Goal: Information Seeking & Learning: Compare options

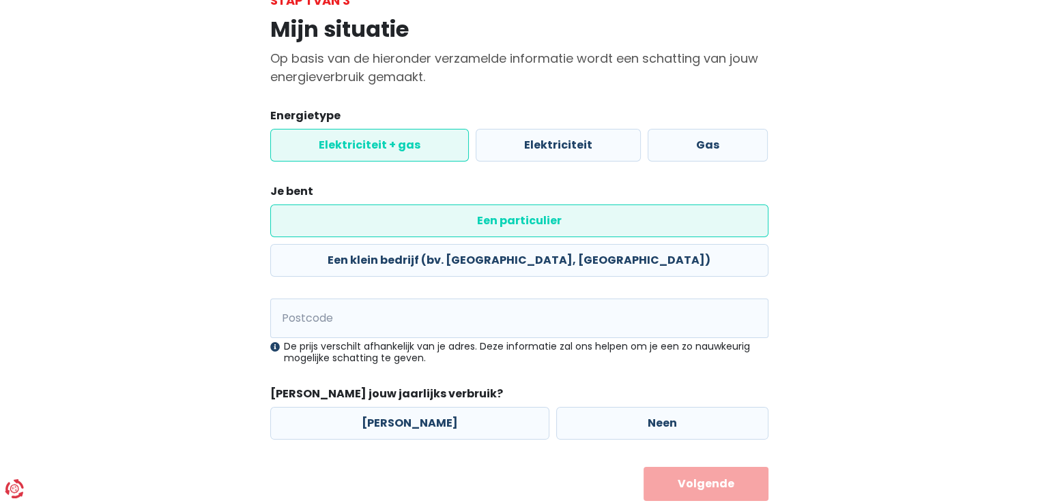
scroll to position [98, 0]
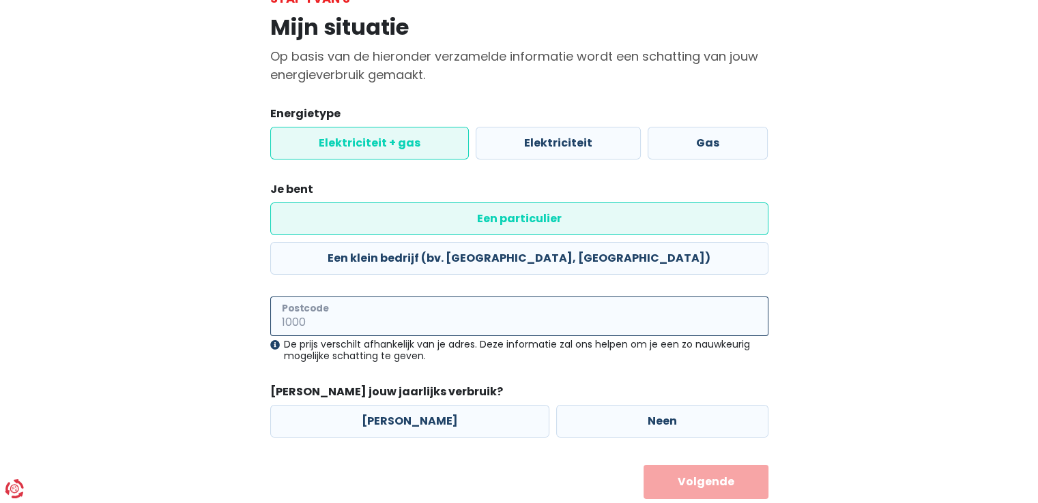
click at [385, 297] on input "Postcode" at bounding box center [519, 317] width 498 height 40
type input "2990"
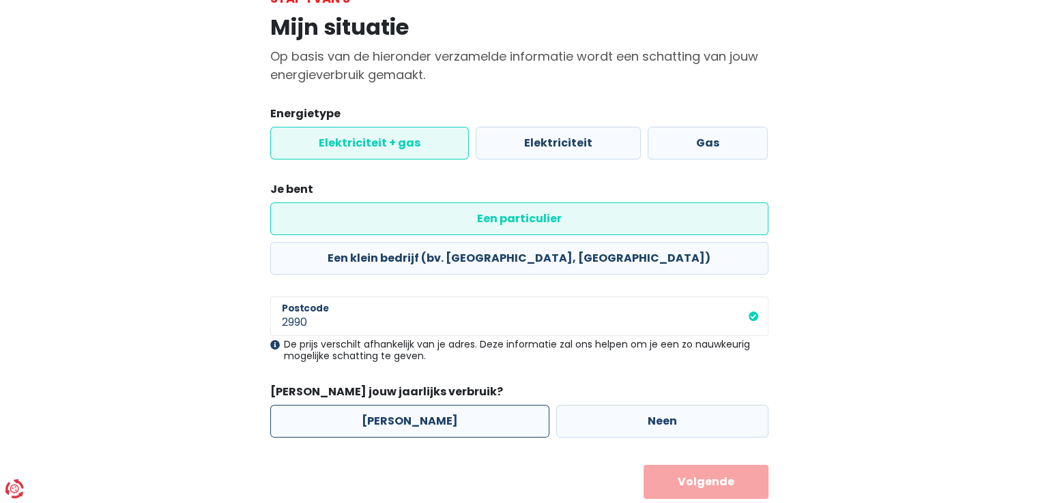
click at [398, 405] on label "[PERSON_NAME]" at bounding box center [409, 421] width 279 height 33
click at [398, 405] on input "[PERSON_NAME]" at bounding box center [409, 421] width 279 height 33
radio input "true"
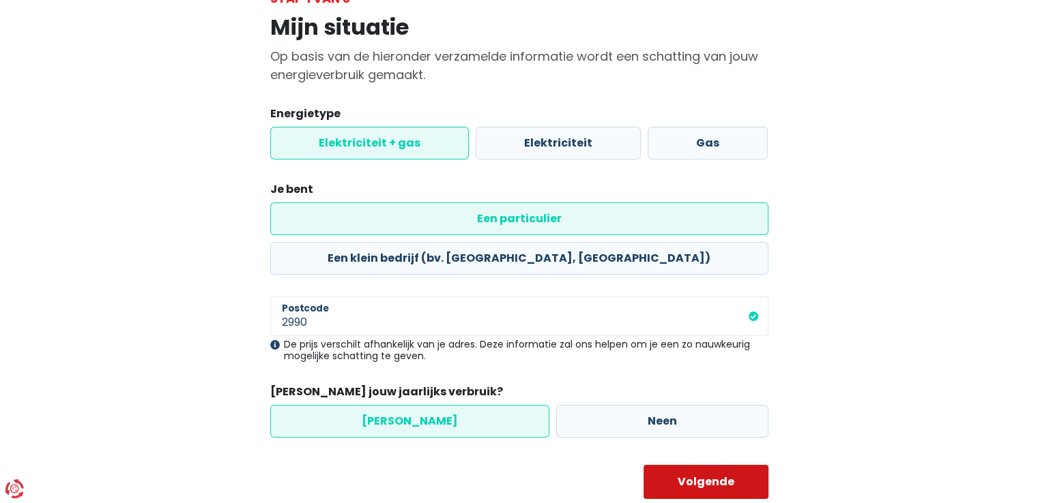
drag, startPoint x: 701, startPoint y: 442, endPoint x: 690, endPoint y: 442, distance: 10.9
click at [699, 465] on button "Volgende" at bounding box center [705, 482] width 125 height 34
select select
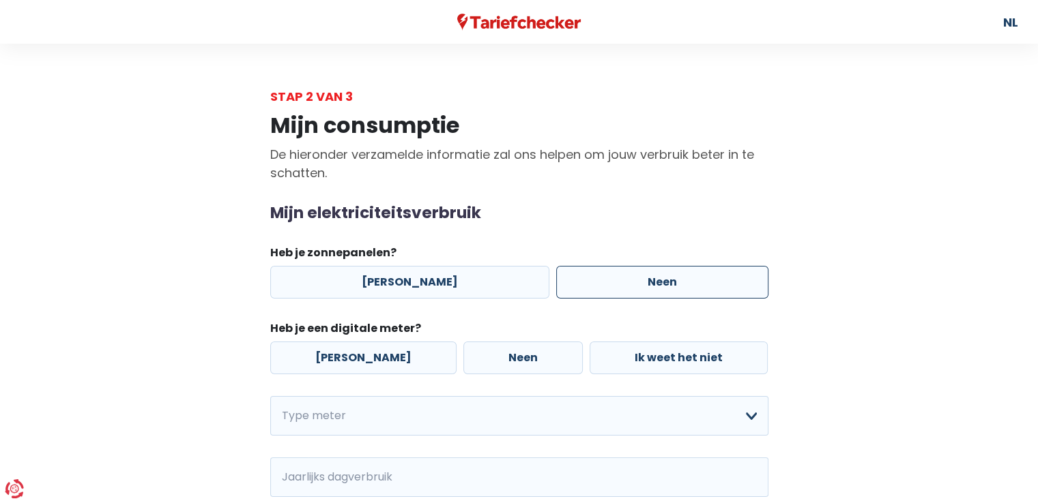
click at [624, 284] on label "Neen" at bounding box center [662, 282] width 212 height 33
click at [624, 284] on input "Neen" at bounding box center [662, 282] width 212 height 33
radio input "true"
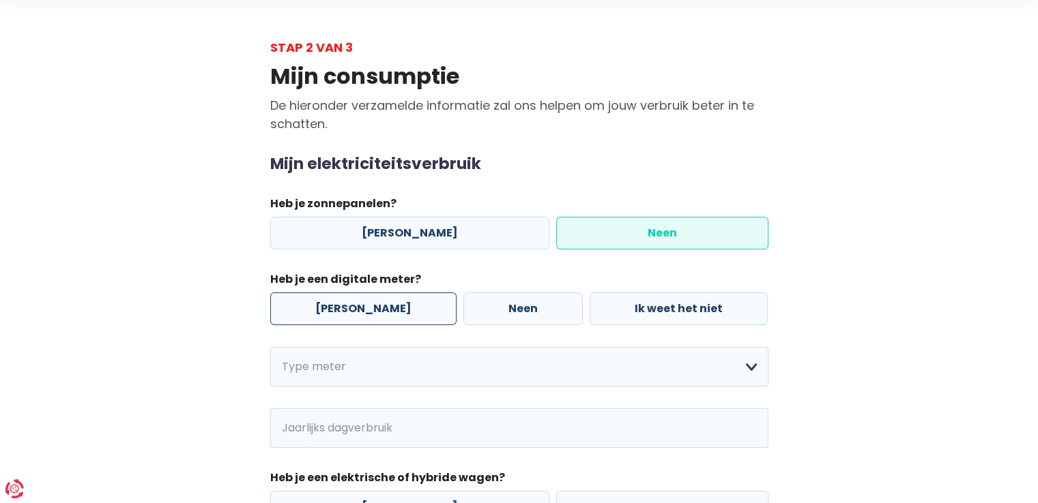
scroll to position [68, 0]
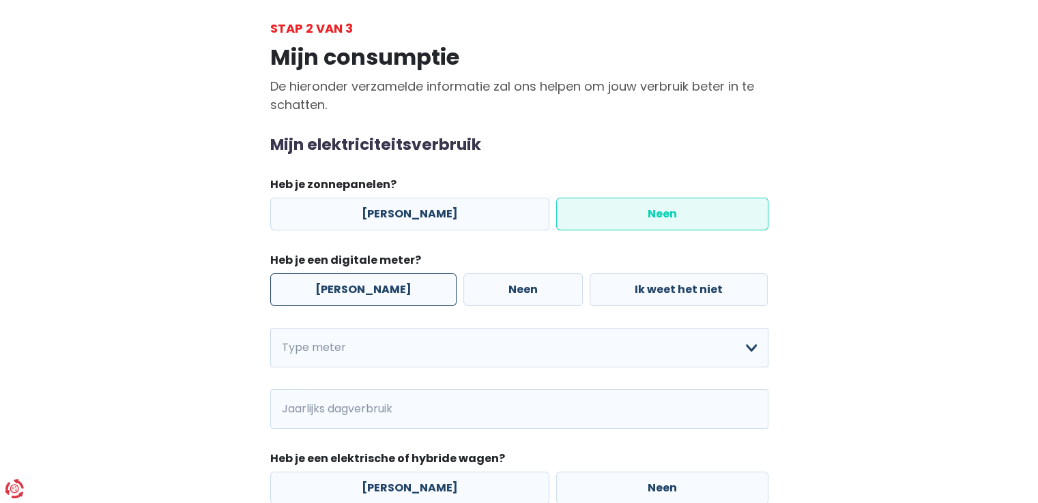
click at [334, 293] on label "[PERSON_NAME]" at bounding box center [363, 290] width 186 height 33
click at [334, 293] on input "[PERSON_NAME]" at bounding box center [363, 290] width 186 height 33
radio input "true"
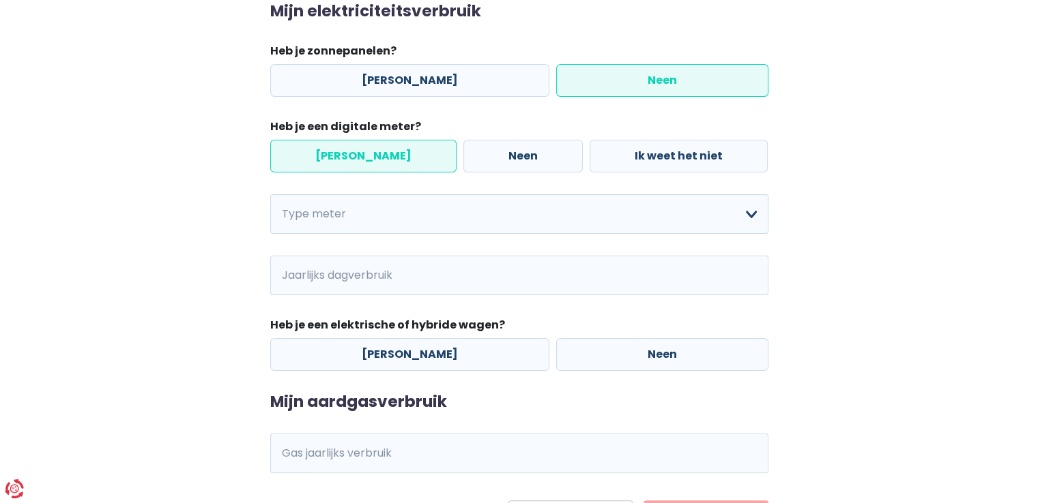
scroll to position [205, 0]
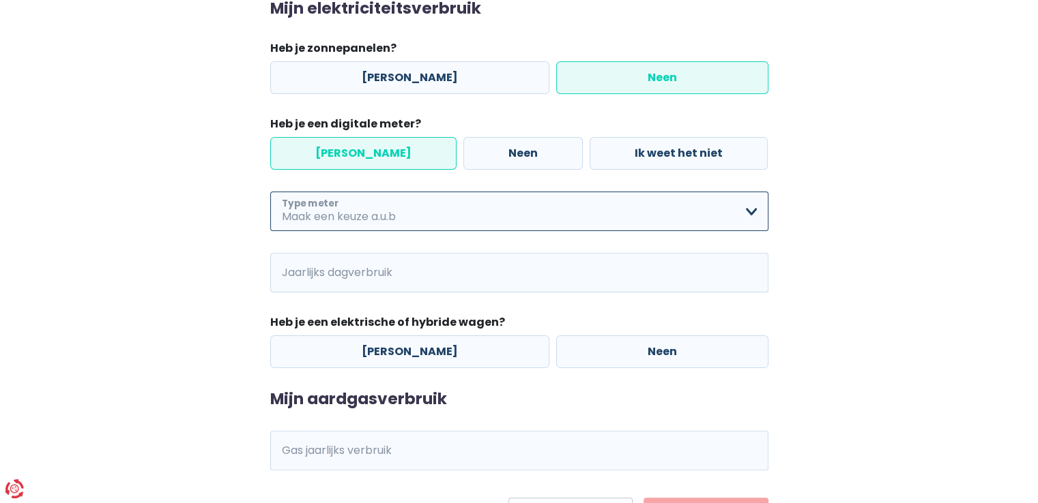
click at [435, 211] on select "Enkelvoudig Tweevoudig Enkelvoudig + uitsluitend nachttarief Tweevoudig + uitsl…" at bounding box center [519, 212] width 498 height 40
select select "day_night_bi_hourly"
click at [270, 192] on select "Enkelvoudig Tweevoudig Enkelvoudig + uitsluitend nachttarief Tweevoudig + uitsl…" at bounding box center [519, 212] width 498 height 40
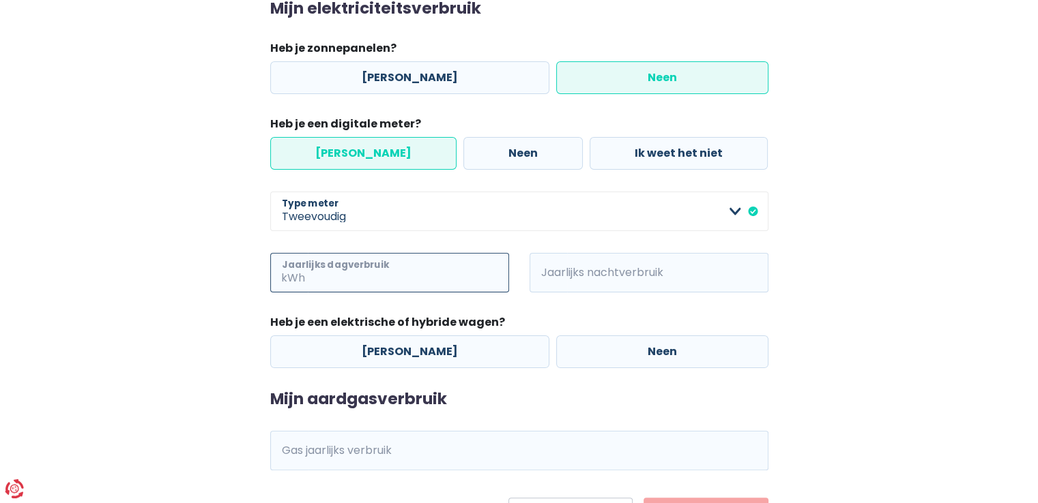
click at [421, 273] on input "Jaarlijks dagverbruik" at bounding box center [408, 273] width 201 height 40
type input "1000"
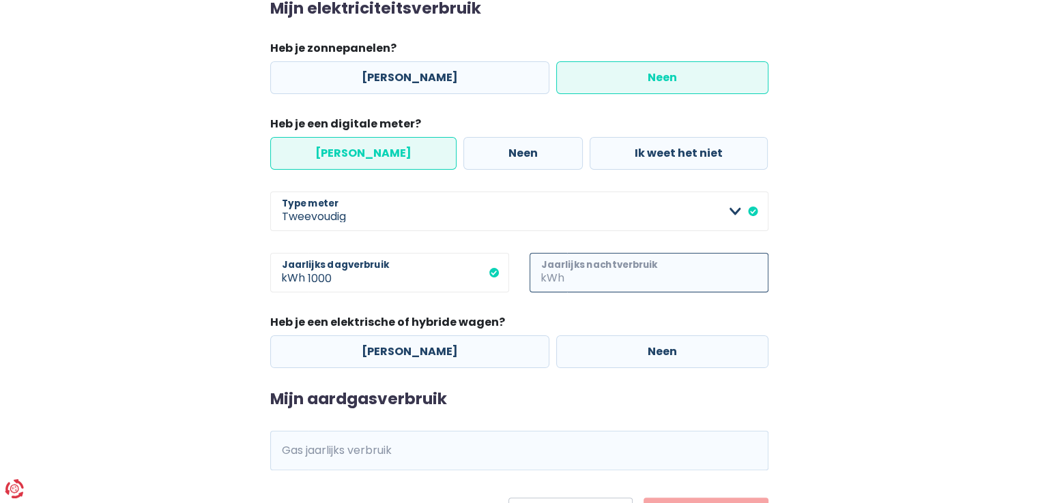
click at [650, 274] on input "Jaarlijks nachtverbruik" at bounding box center [667, 273] width 201 height 40
type input "1500"
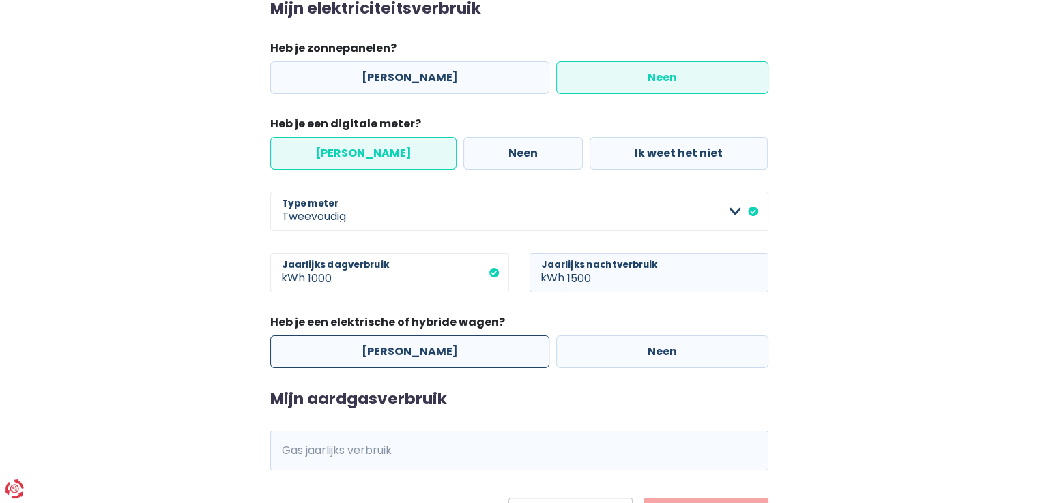
click at [431, 353] on label "[PERSON_NAME]" at bounding box center [409, 352] width 279 height 33
click at [431, 353] on input "[PERSON_NAME]" at bounding box center [409, 352] width 279 height 33
radio input "true"
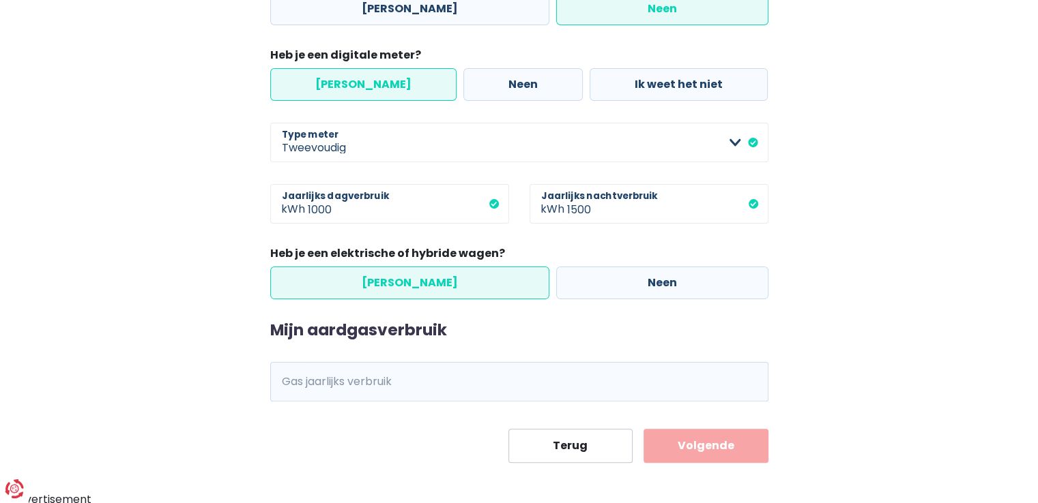
scroll to position [278, 0]
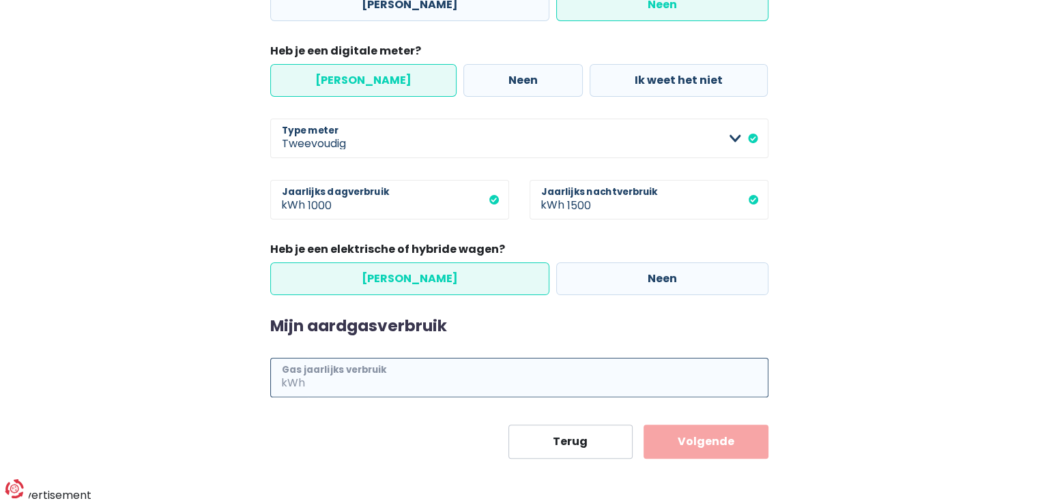
click at [420, 383] on input "Gas jaarlijks verbruik" at bounding box center [538, 378] width 460 height 40
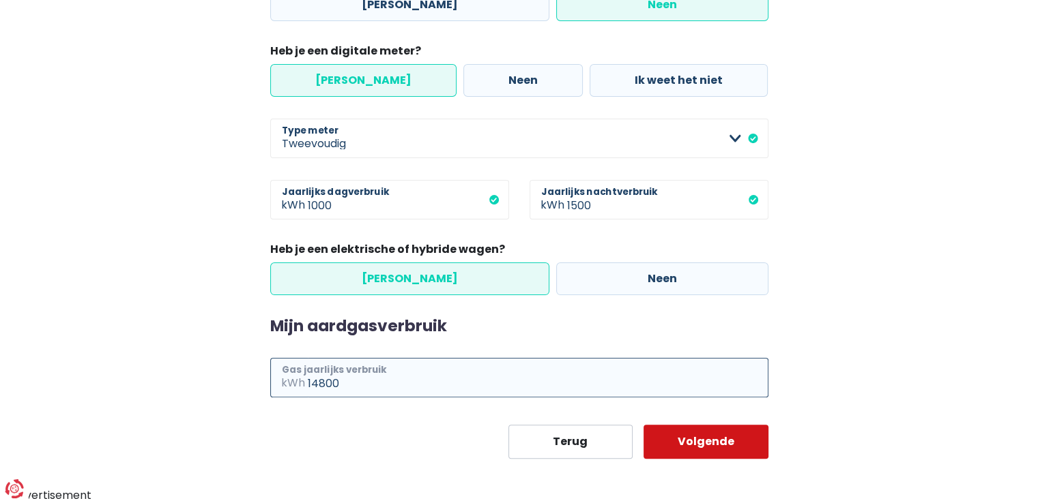
type input "14800"
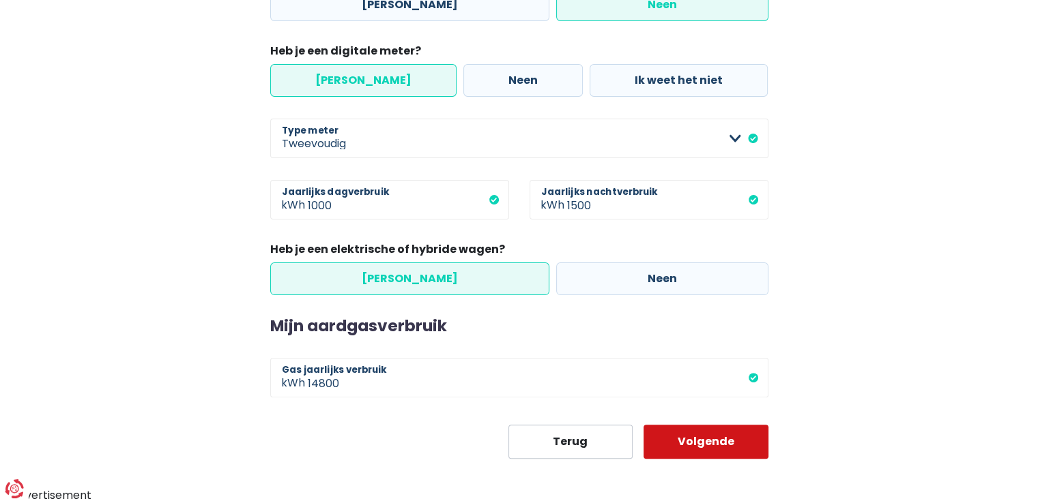
click at [704, 435] on button "Volgende" at bounding box center [705, 442] width 125 height 34
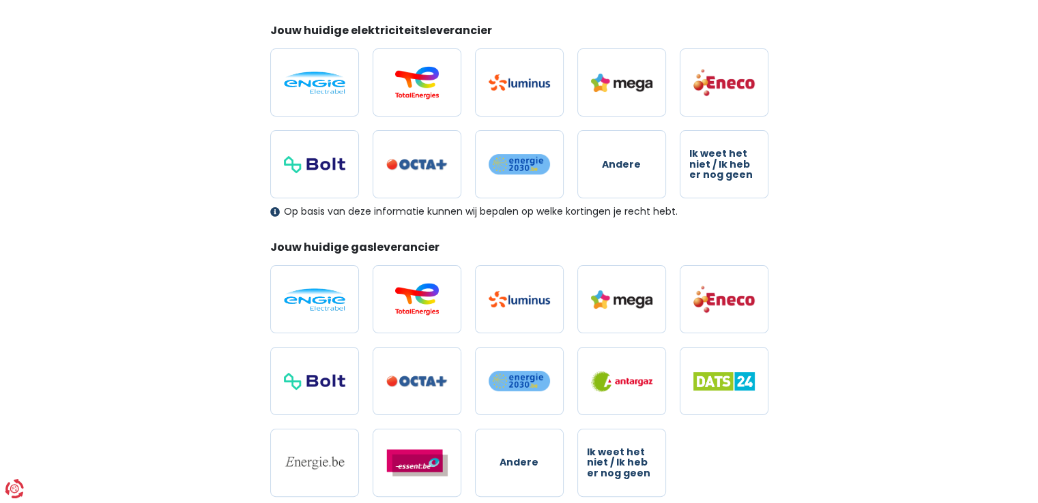
scroll to position [205, 0]
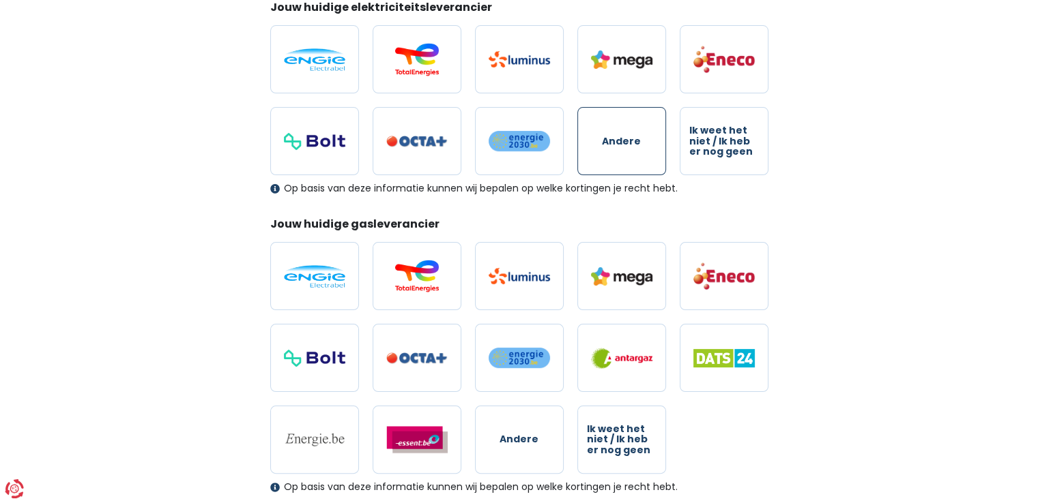
click at [609, 139] on span "Andere" at bounding box center [621, 141] width 39 height 10
click at [609, 139] on input "Andere" at bounding box center [621, 141] width 89 height 68
radio input "true"
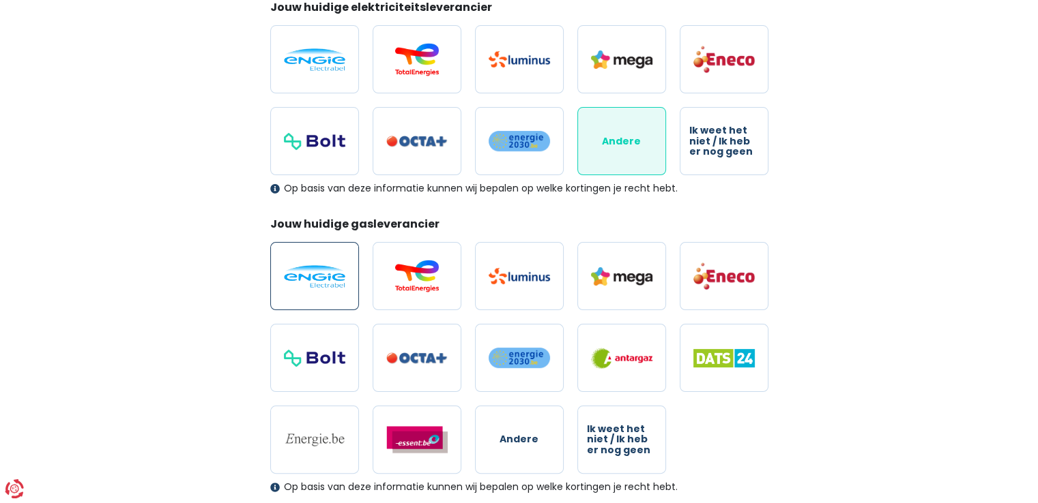
click at [300, 282] on img at bounding box center [314, 276] width 61 height 23
click at [300, 282] on input "radio" at bounding box center [314, 276] width 89 height 68
radio input "true"
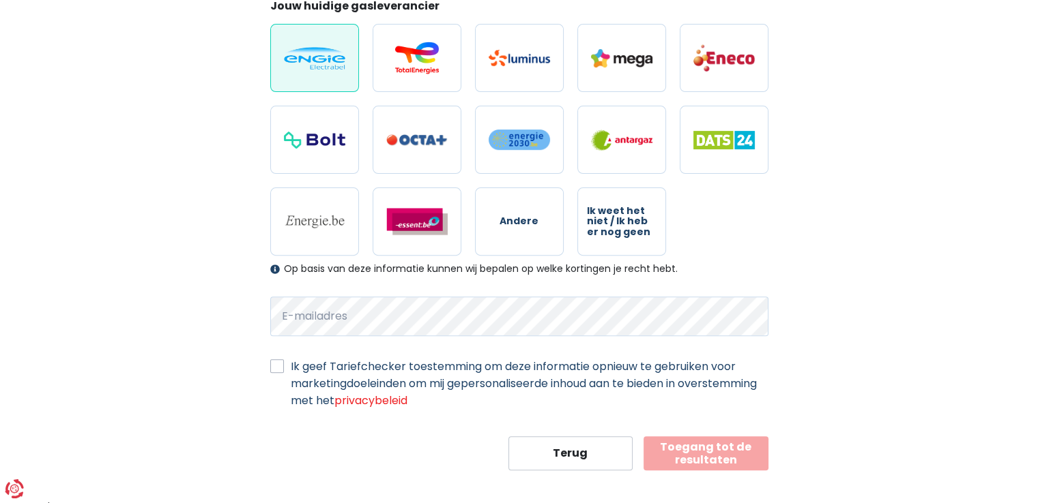
scroll to position [432, 0]
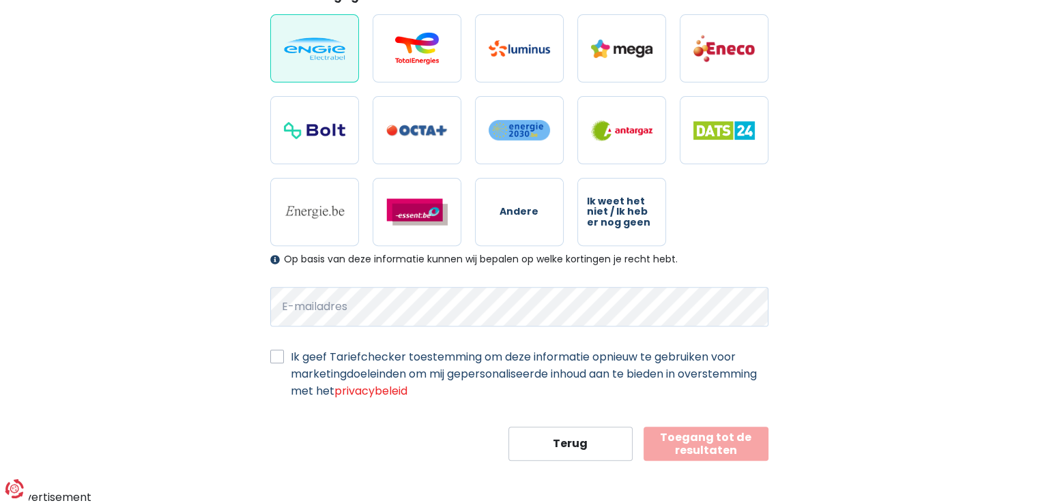
click at [291, 359] on label "Ik geef Tariefchecker toestemming om deze informatie opnieuw te gebruiken voor …" at bounding box center [530, 374] width 478 height 51
click at [276, 359] on input "Ik geef Tariefchecker toestemming om deze informatie opnieuw te gebruiken voor …" at bounding box center [277, 356] width 14 height 14
checkbox input "true"
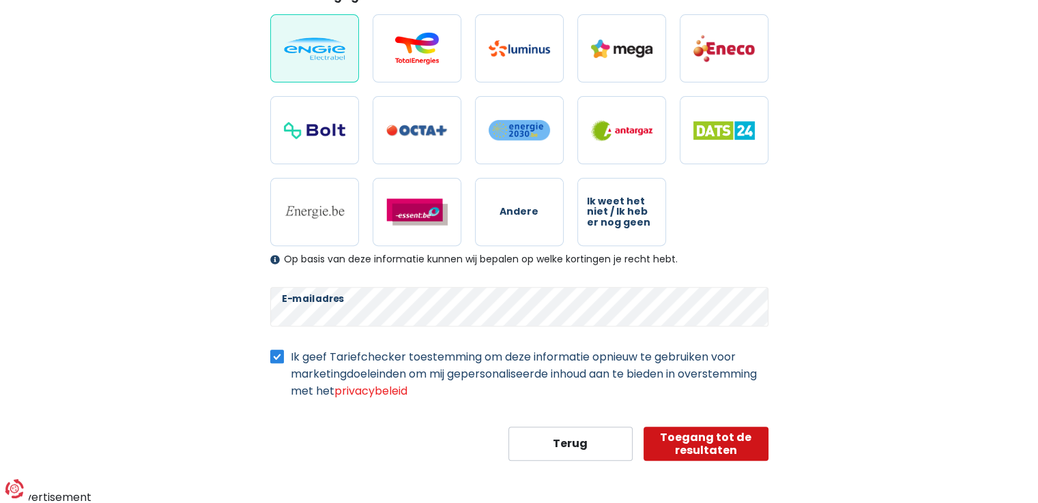
click at [696, 443] on button "Toegang tot de resultaten" at bounding box center [705, 444] width 125 height 34
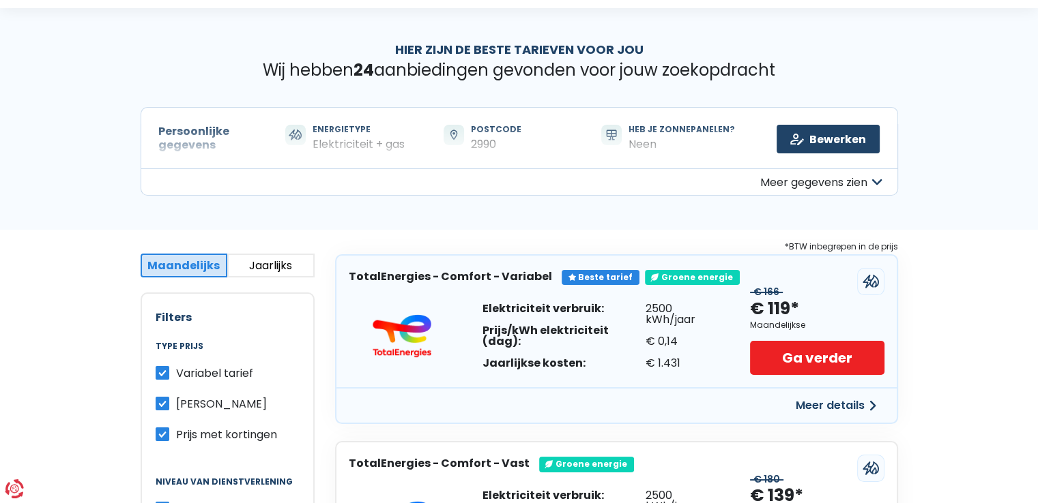
scroll to position [136, 0]
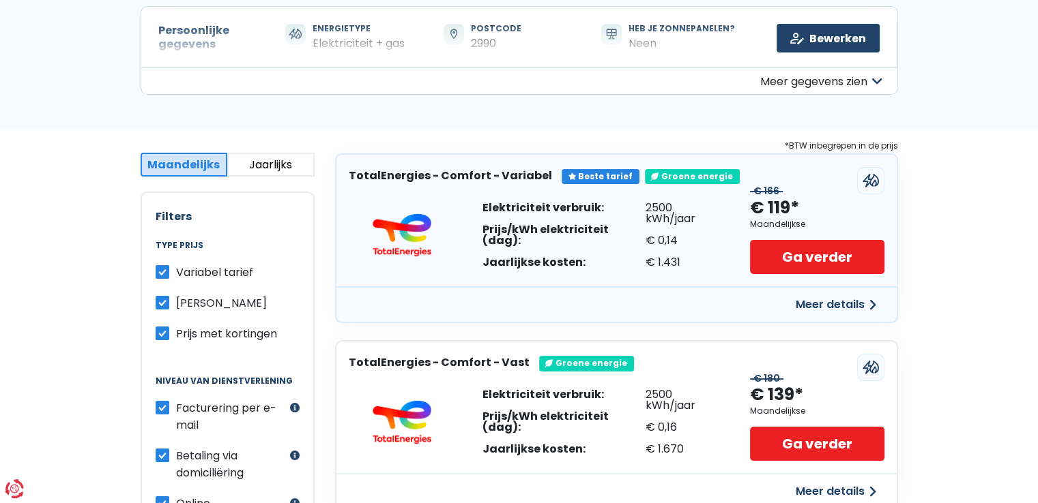
click at [176, 301] on label "[PERSON_NAME]" at bounding box center [221, 303] width 91 height 17
click at [162, 301] on input "[PERSON_NAME]" at bounding box center [163, 302] width 14 height 14
checkbox input "false"
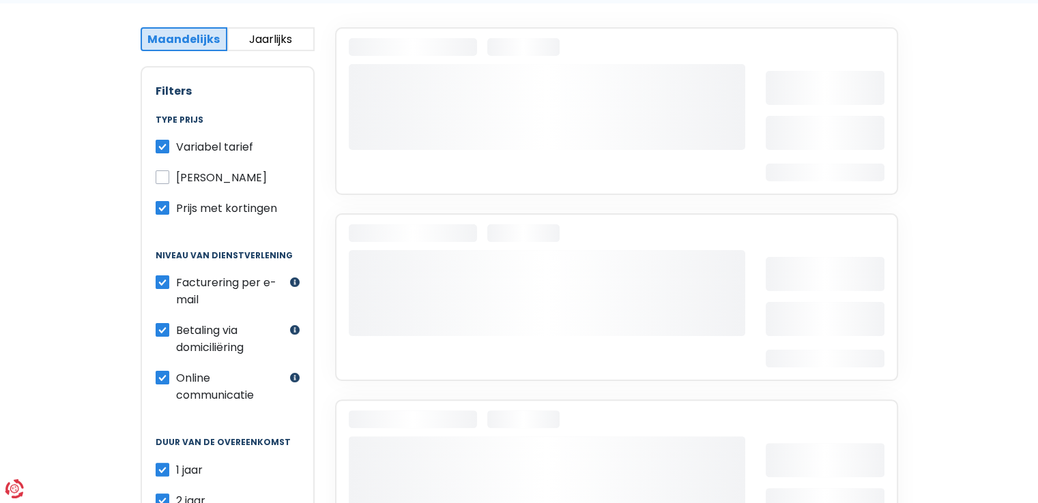
scroll to position [273, 0]
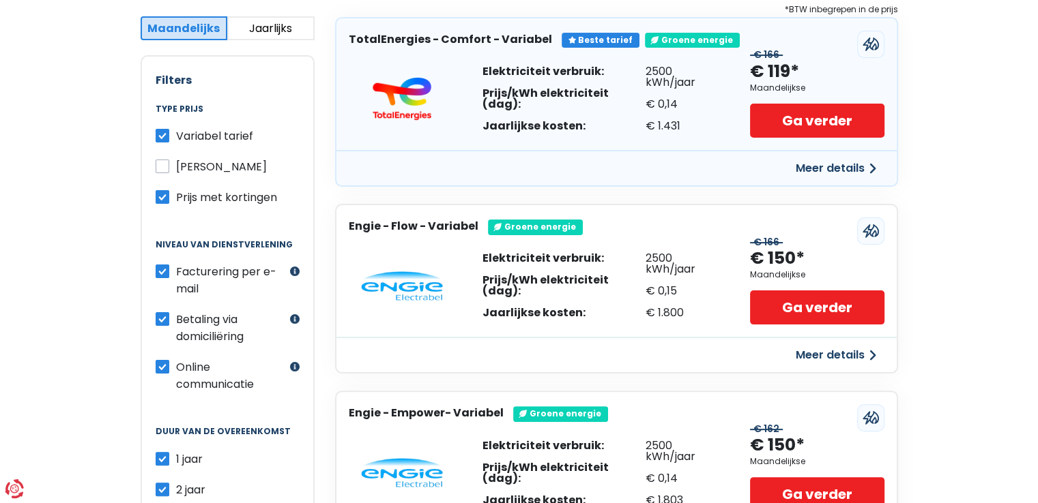
click at [176, 317] on label "Betaling via domiciliëring" at bounding box center [231, 328] width 111 height 34
click at [163, 317] on input "Betaling via domiciliëring" at bounding box center [163, 318] width 14 height 14
checkbox input "false"
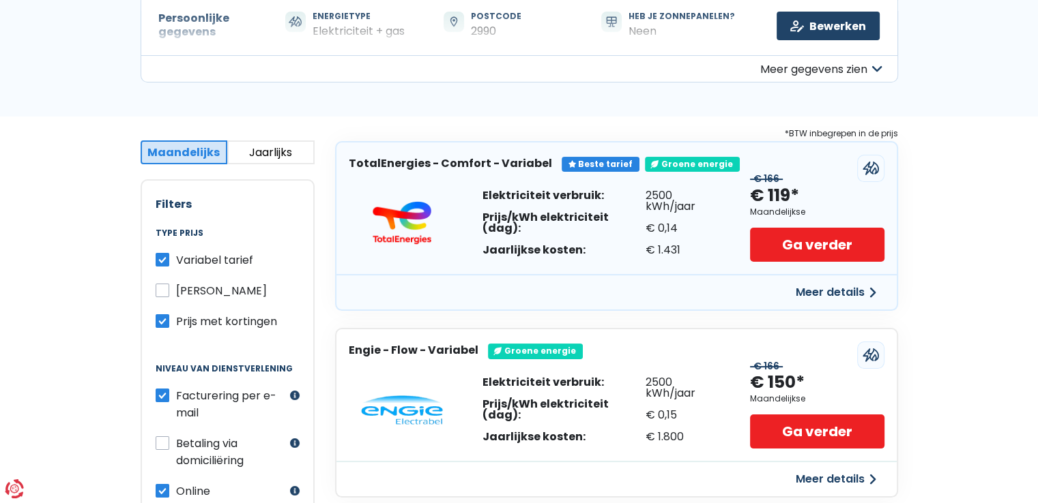
scroll to position [0, 0]
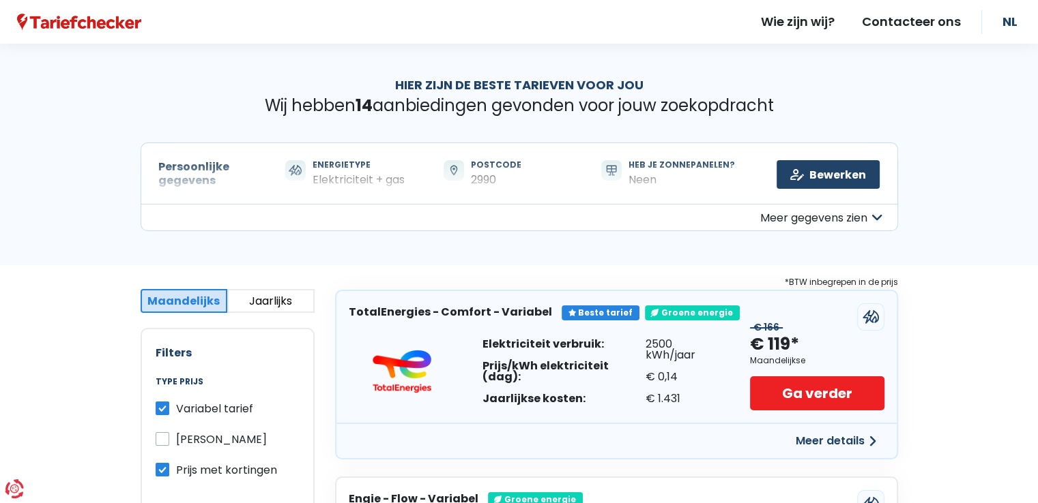
click at [873, 216] on button "Meer gegevens zien" at bounding box center [519, 217] width 757 height 27
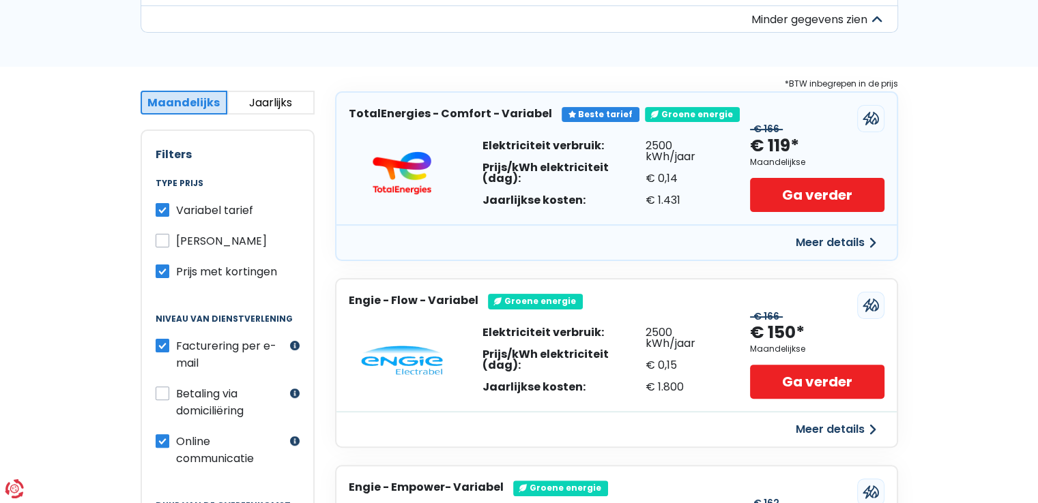
scroll to position [409, 0]
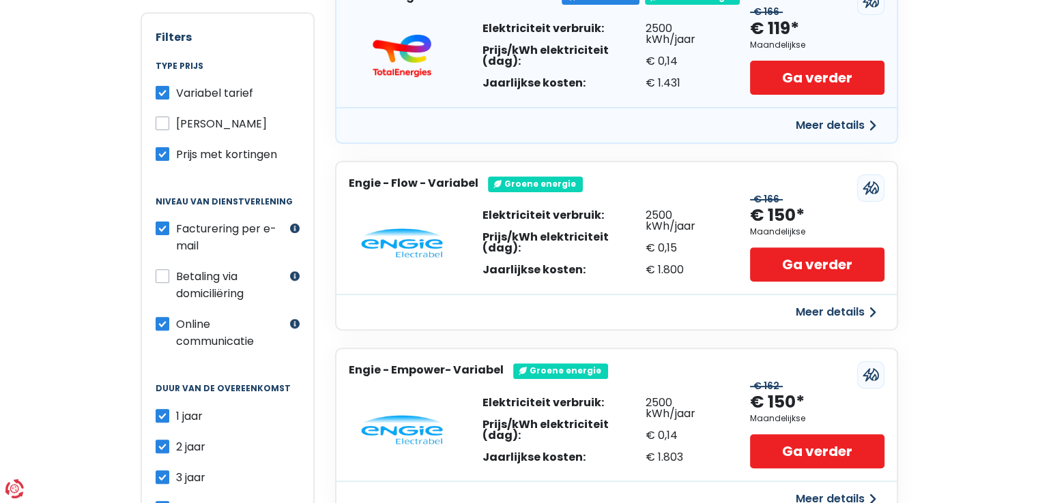
click at [176, 225] on label "Facturering per e-mail" at bounding box center [231, 237] width 111 height 34
click at [159, 225] on input "Facturering per e-mail" at bounding box center [163, 227] width 14 height 14
checkbox input "false"
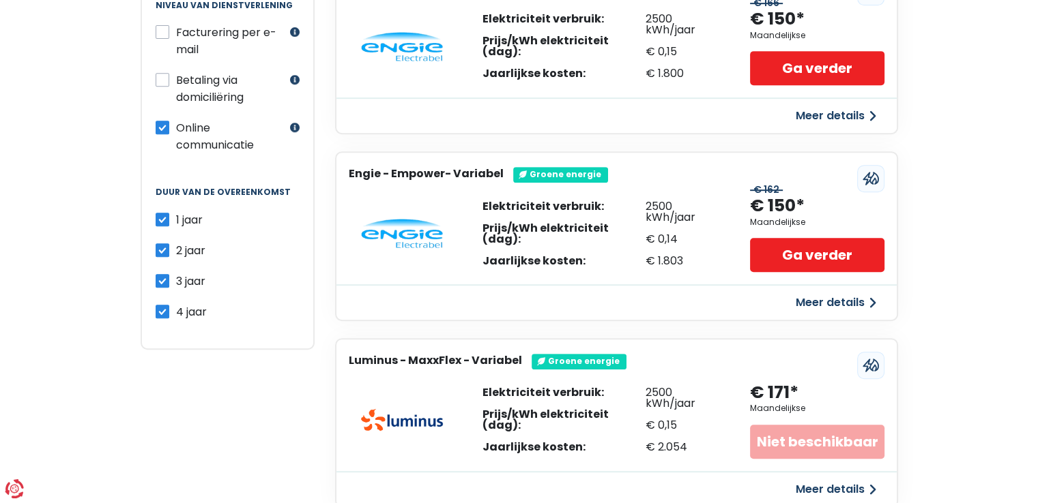
scroll to position [614, 0]
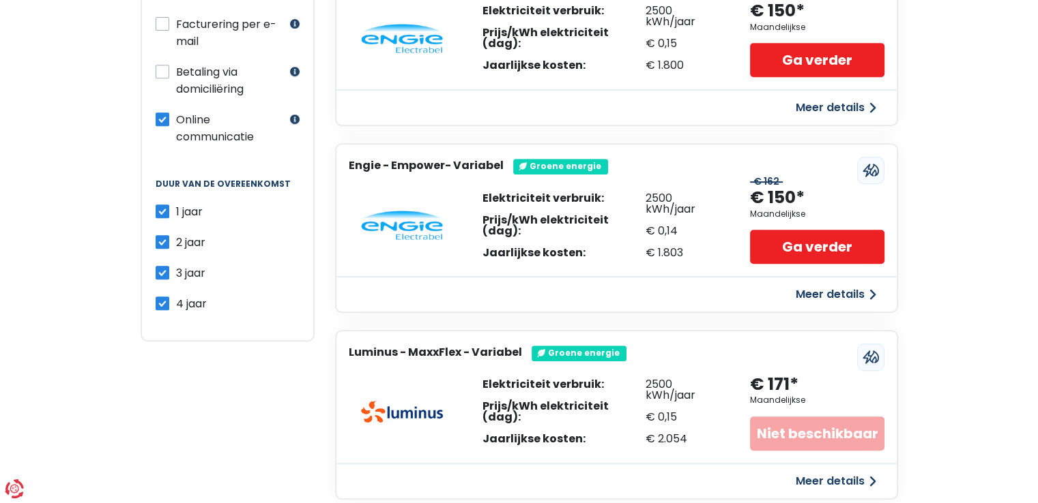
click at [176, 234] on label "2 jaar" at bounding box center [190, 242] width 29 height 17
click at [159, 234] on input "2 jaar" at bounding box center [163, 241] width 14 height 14
checkbox input "false"
click at [176, 265] on label "3 jaar" at bounding box center [190, 273] width 29 height 17
click at [162, 265] on input "3 jaar" at bounding box center [163, 272] width 14 height 14
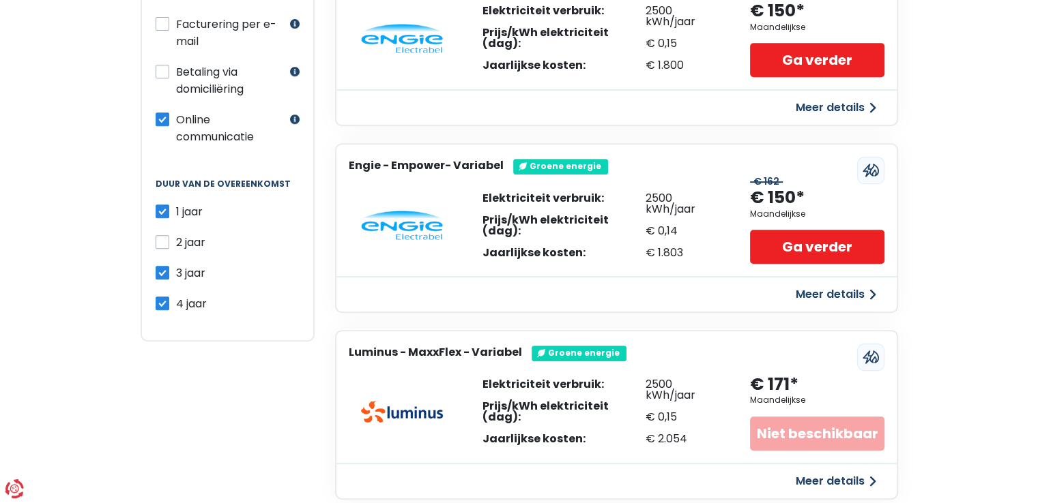
checkbox input "false"
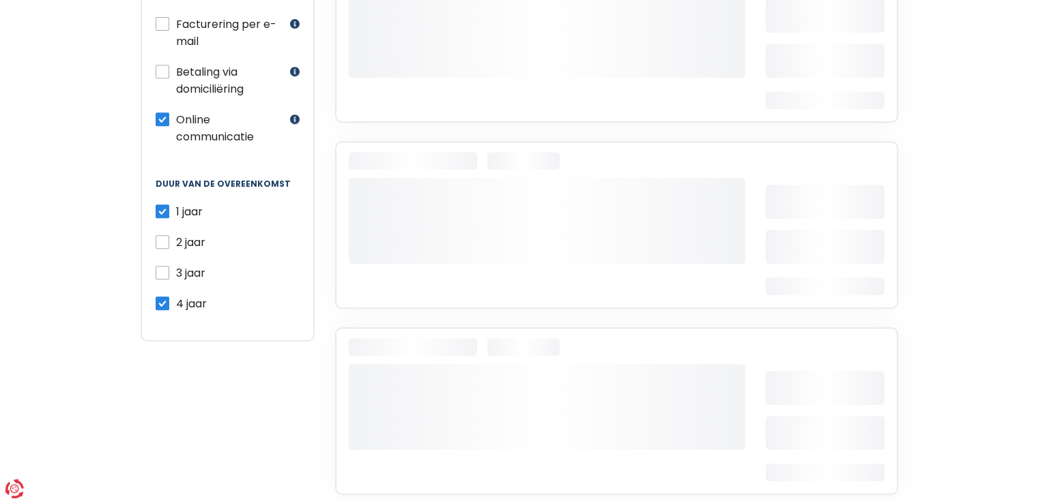
click at [176, 295] on label "4 jaar" at bounding box center [191, 303] width 31 height 17
click at [164, 295] on input "4 jaar" at bounding box center [163, 302] width 14 height 14
checkbox input "false"
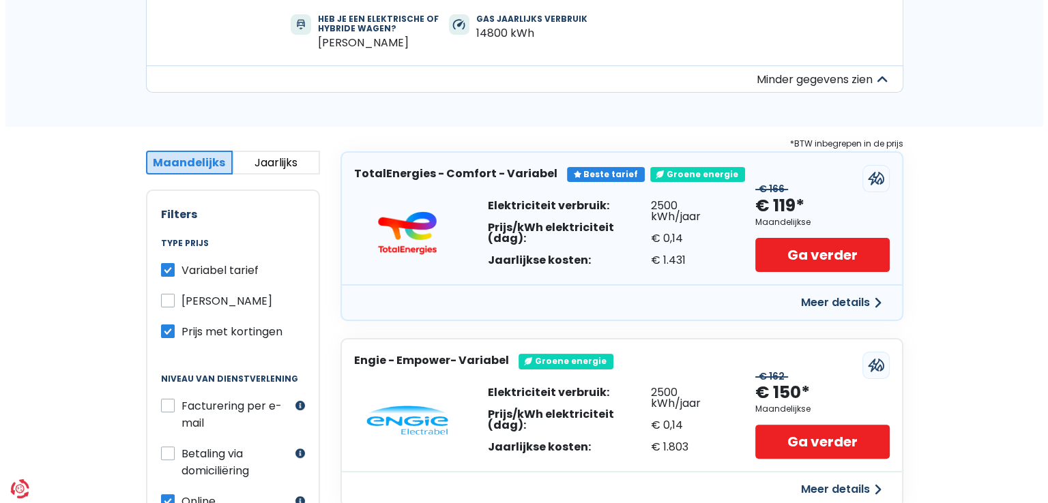
scroll to position [205, 0]
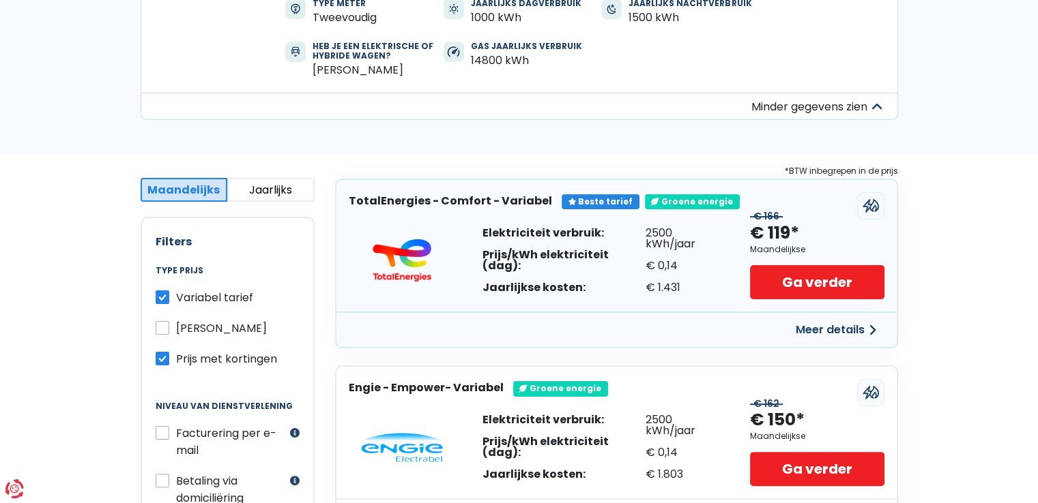
click at [823, 325] on button "Meer details" at bounding box center [835, 330] width 97 height 25
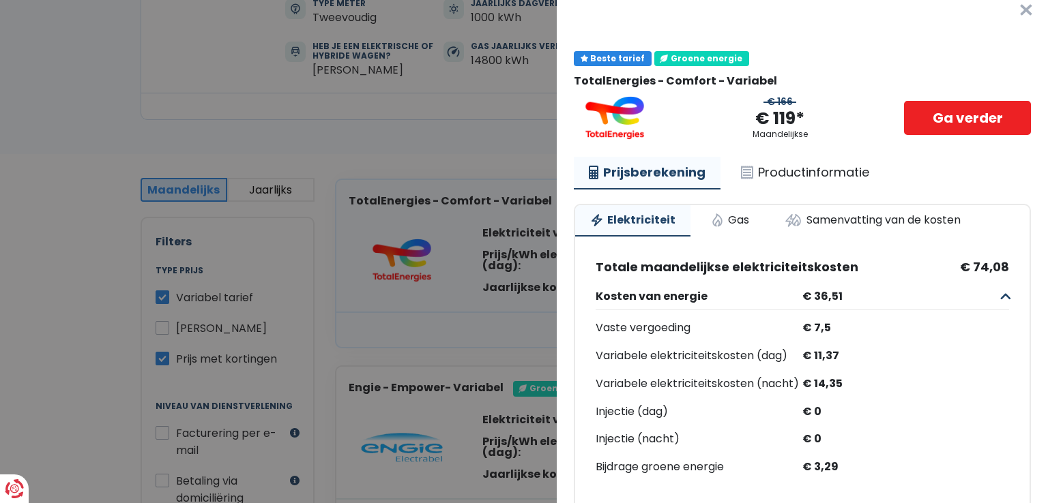
scroll to position [0, 0]
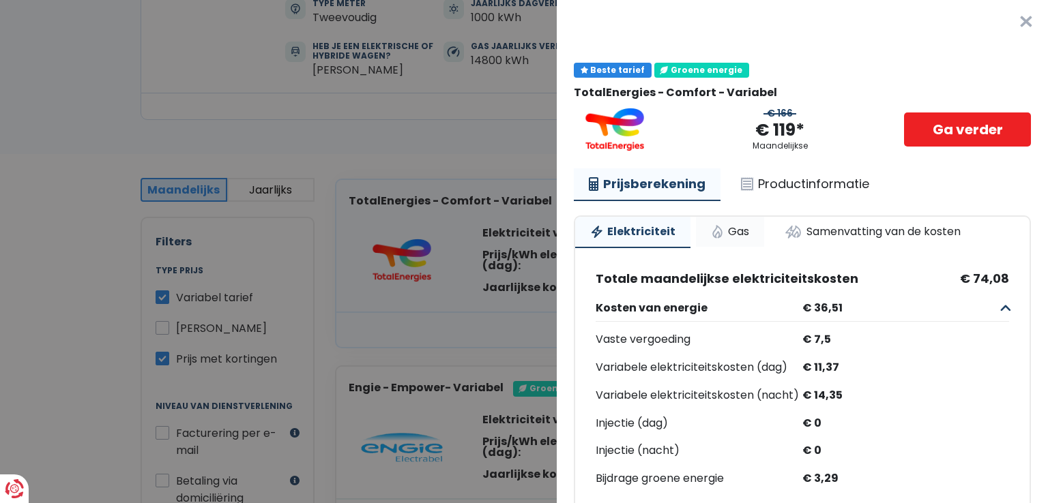
click at [737, 231] on link "Gas" at bounding box center [730, 232] width 68 height 30
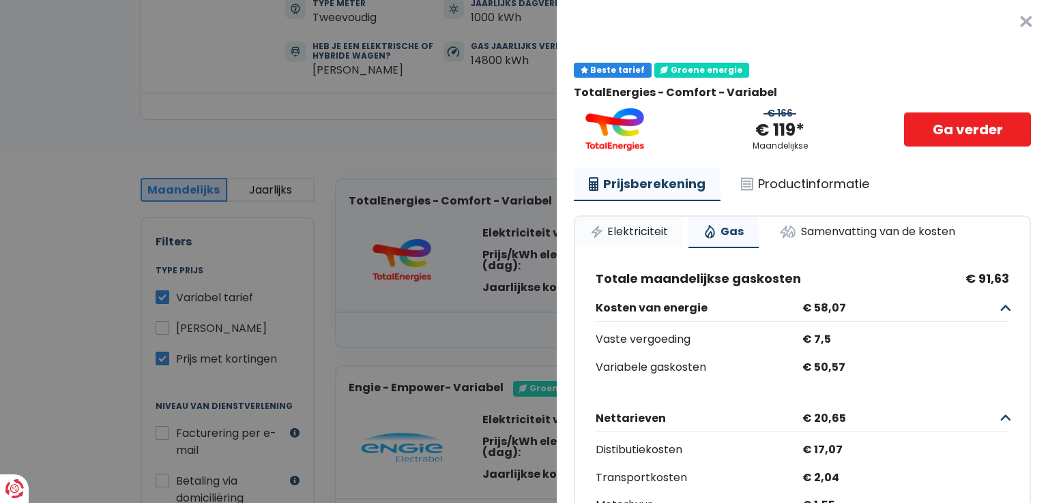
click at [643, 227] on link "Elektriciteit" at bounding box center [629, 232] width 108 height 30
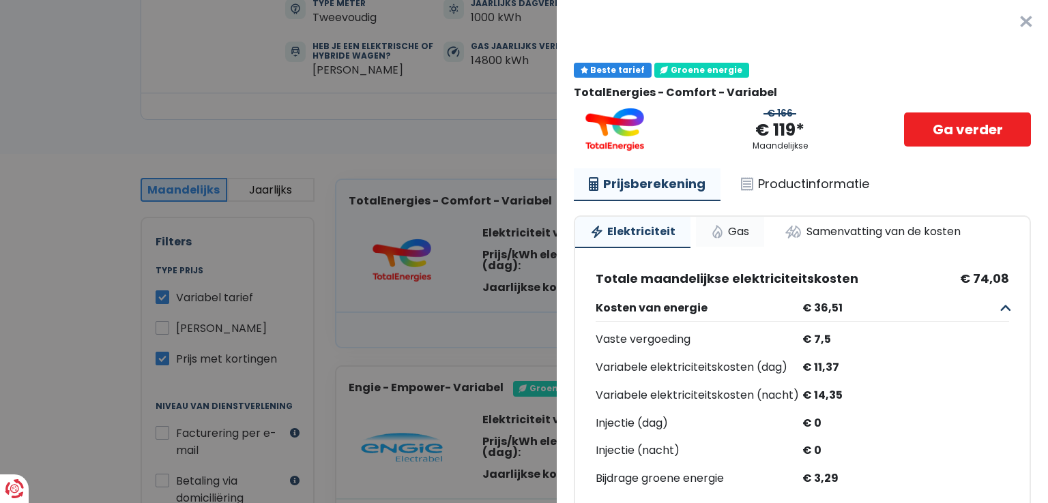
click at [734, 231] on link "Gas" at bounding box center [730, 232] width 68 height 30
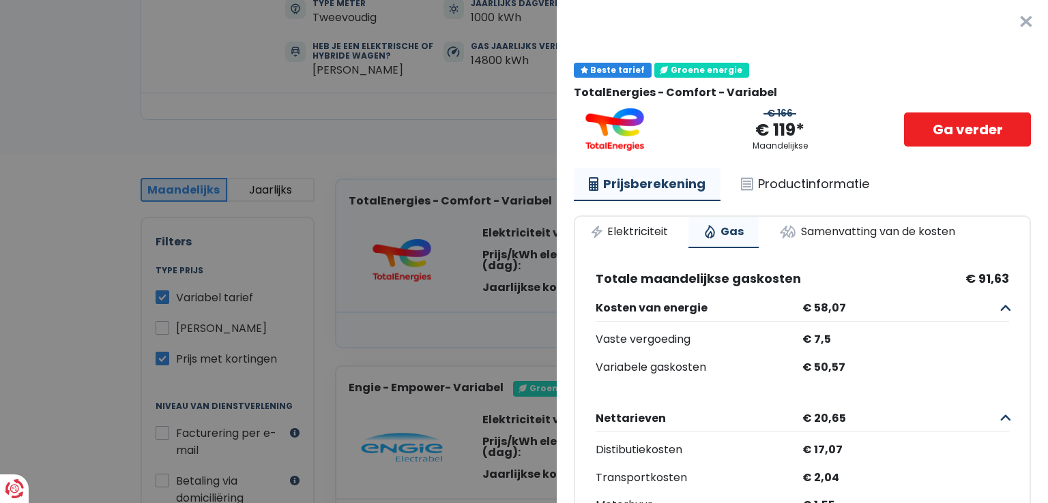
click at [1006, 20] on button "×" at bounding box center [1026, 22] width 44 height 44
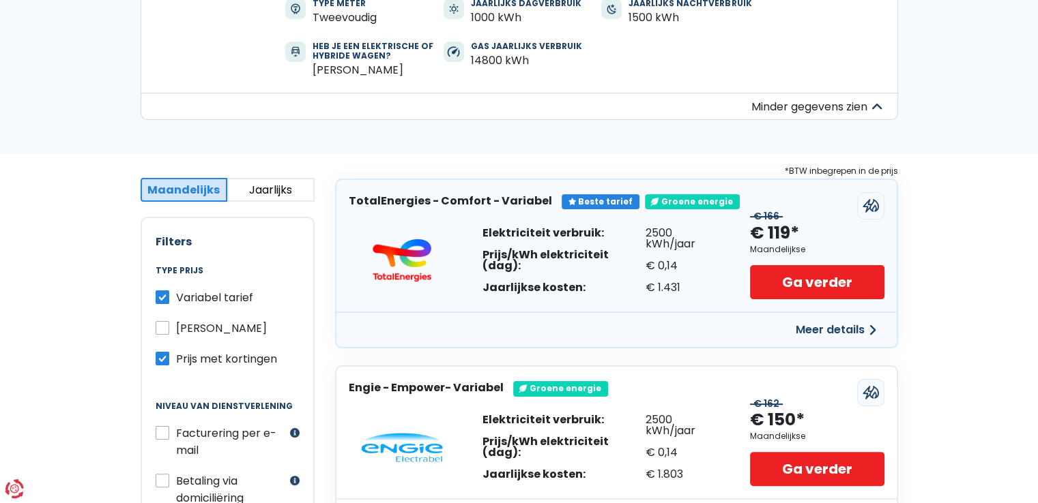
click at [808, 324] on button "Meer details" at bounding box center [835, 330] width 97 height 25
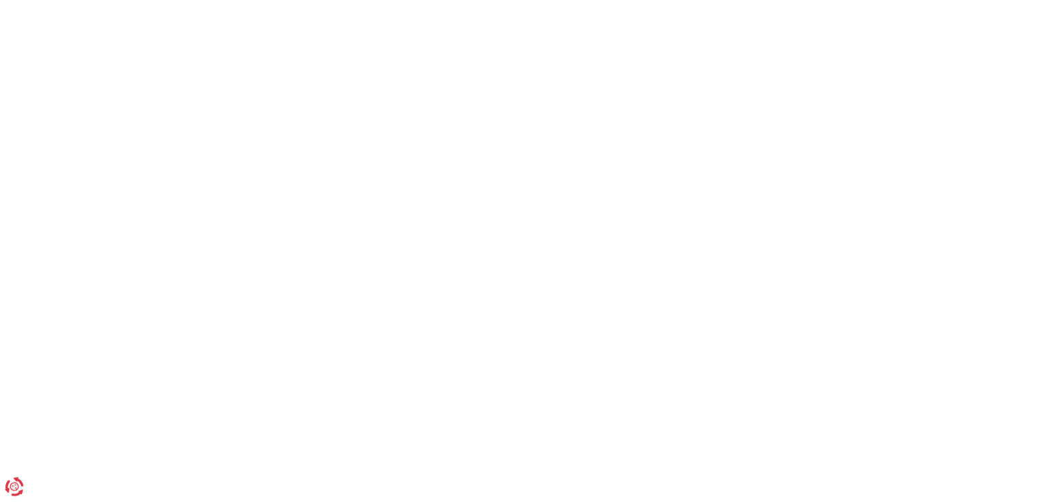
scroll to position [432, 0]
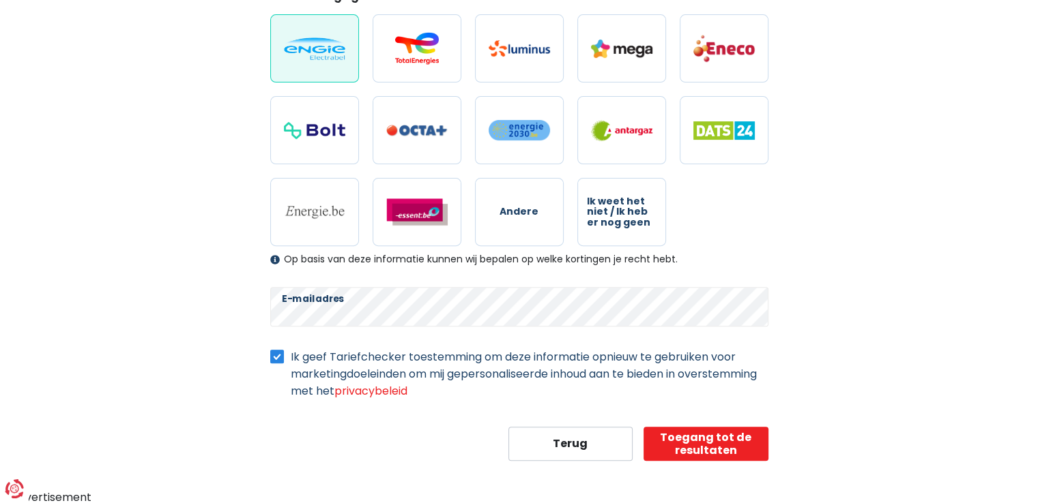
select select "day_night_bi_hourly"
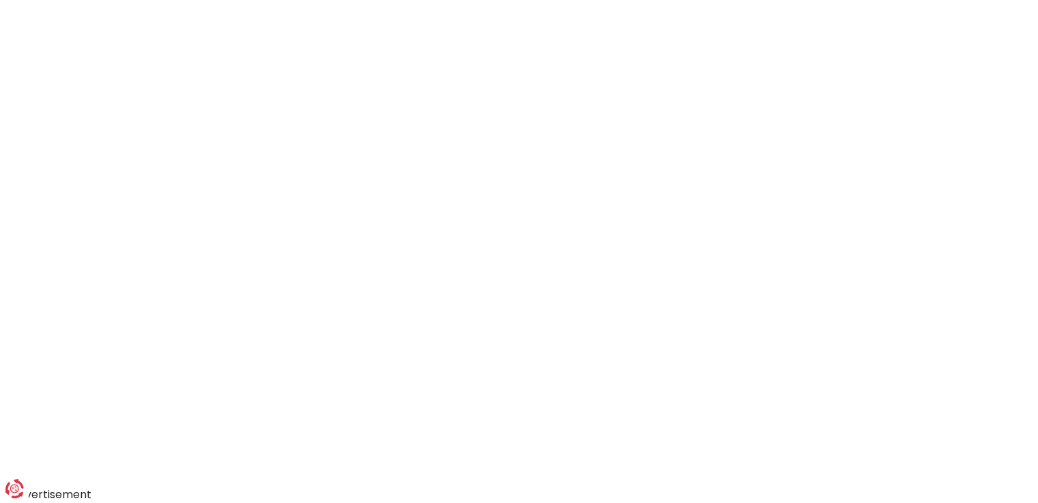
scroll to position [278, 0]
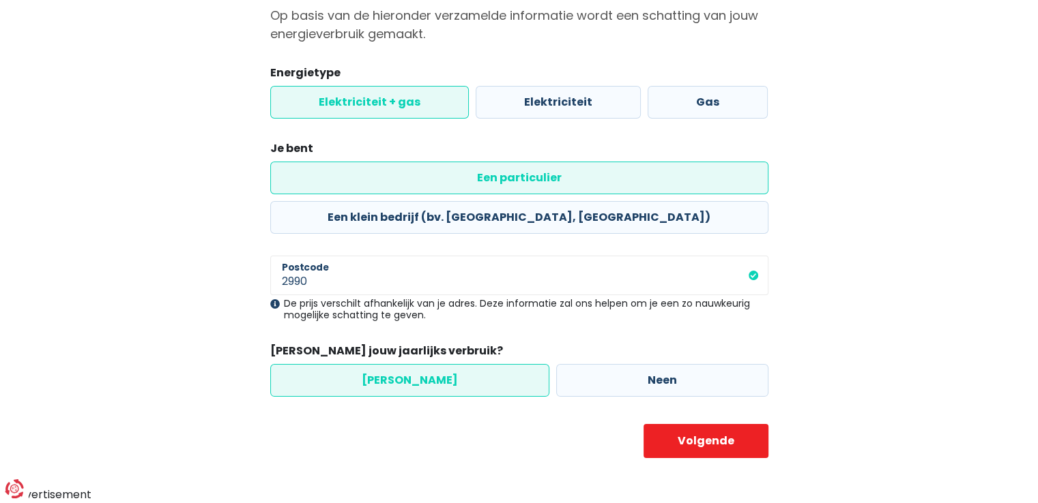
scroll to position [98, 0]
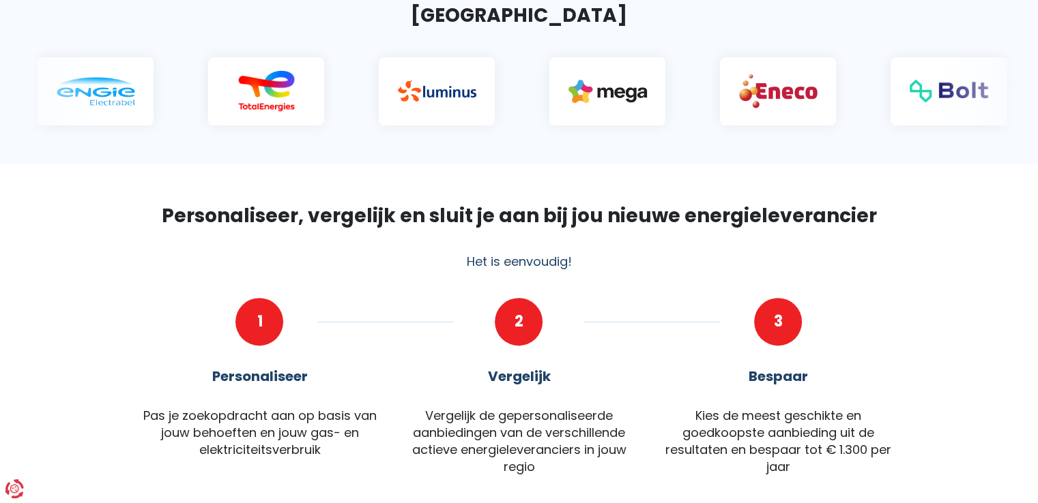
scroll to position [409, 0]
